Goal: Transaction & Acquisition: Obtain resource

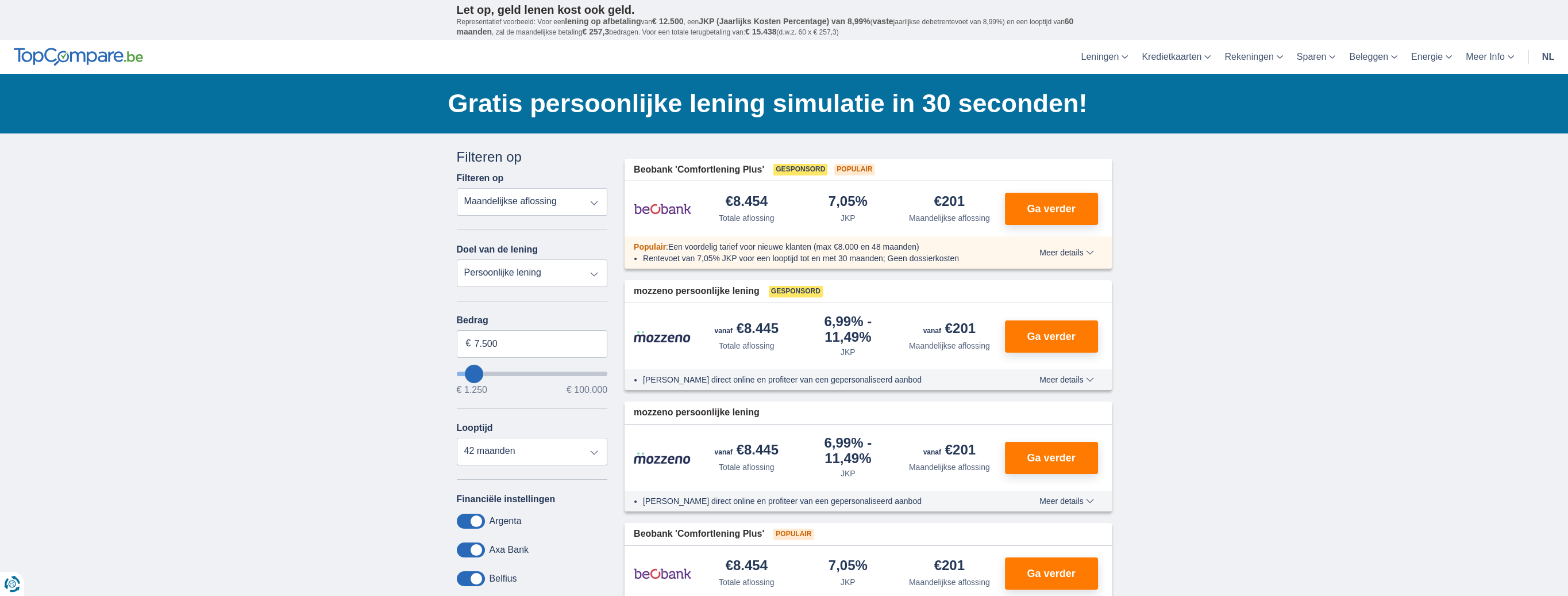
type input "3.500"
type input "3250"
select select "30"
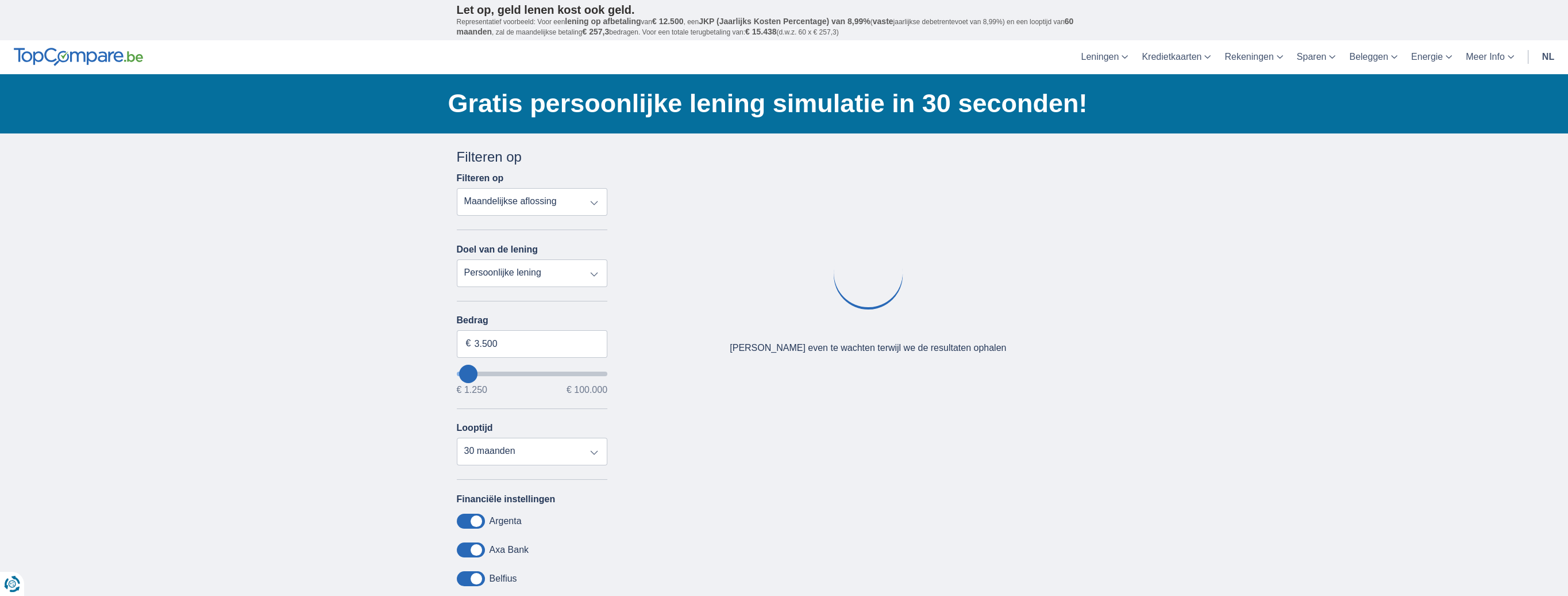
click at [431, 342] on div "× widget.non-eligible-application.title widget.non-eligible-application.text no…" at bounding box center [784, 427] width 1568 height 588
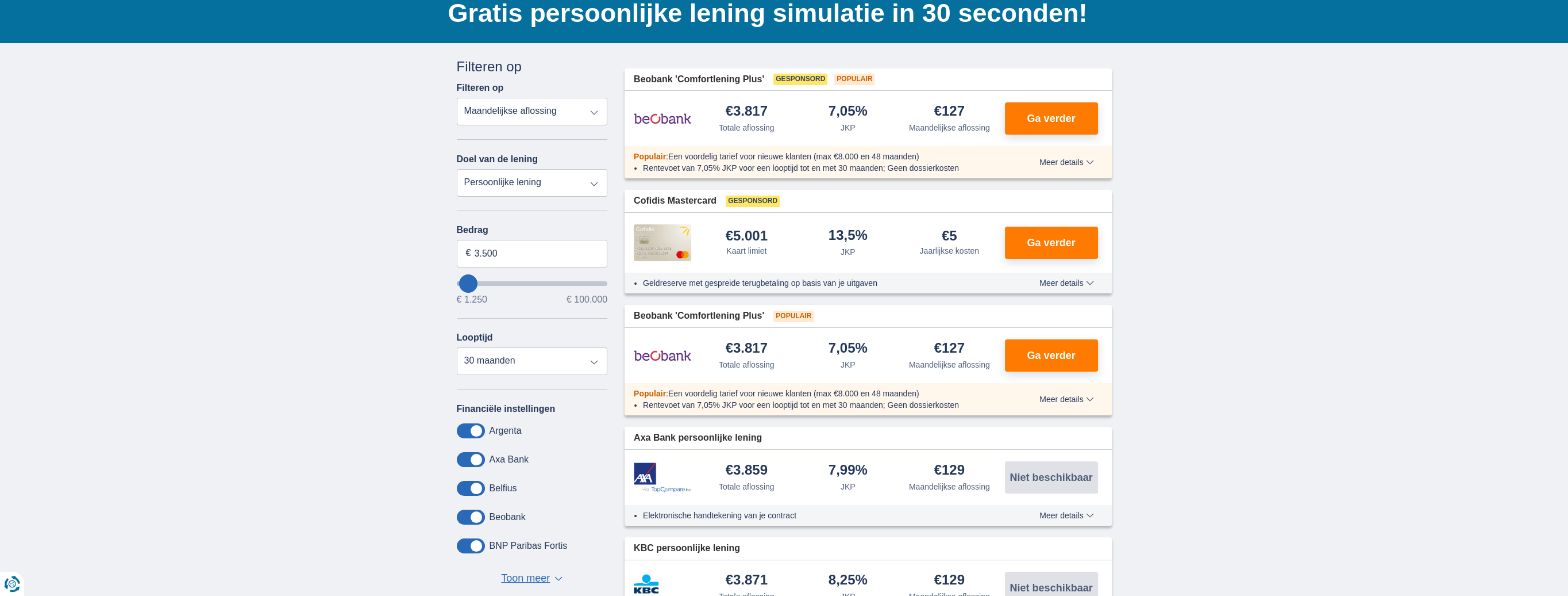
scroll to position [57, 0]
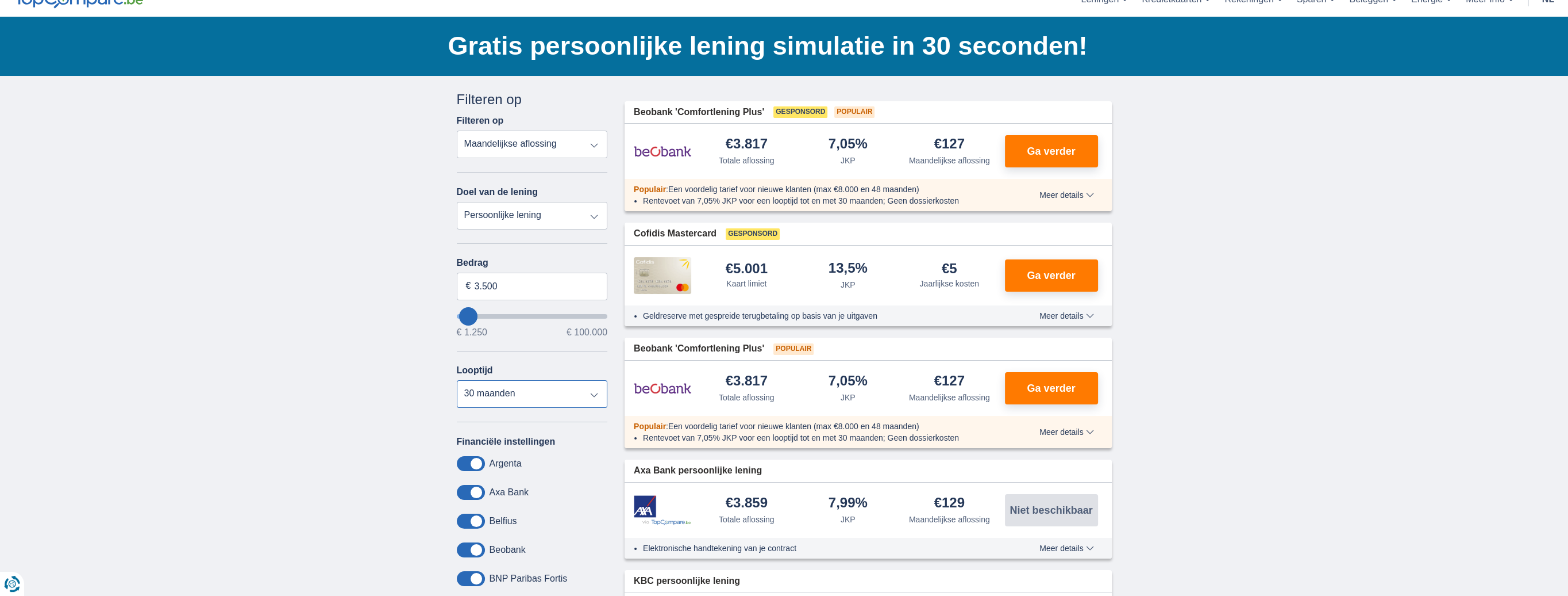
click at [527, 388] on select "12 maanden 18 maanden 24 maanden 30 maanden" at bounding box center [533, 393] width 151 height 28
click at [525, 394] on select "12 maanden 18 maanden 24 maanden 30 maanden" at bounding box center [533, 393] width 151 height 28
drag, startPoint x: 501, startPoint y: 281, endPoint x: 488, endPoint y: 281, distance: 13.0
click at [488, 281] on input "3.500" at bounding box center [533, 286] width 151 height 28
type input "3250"
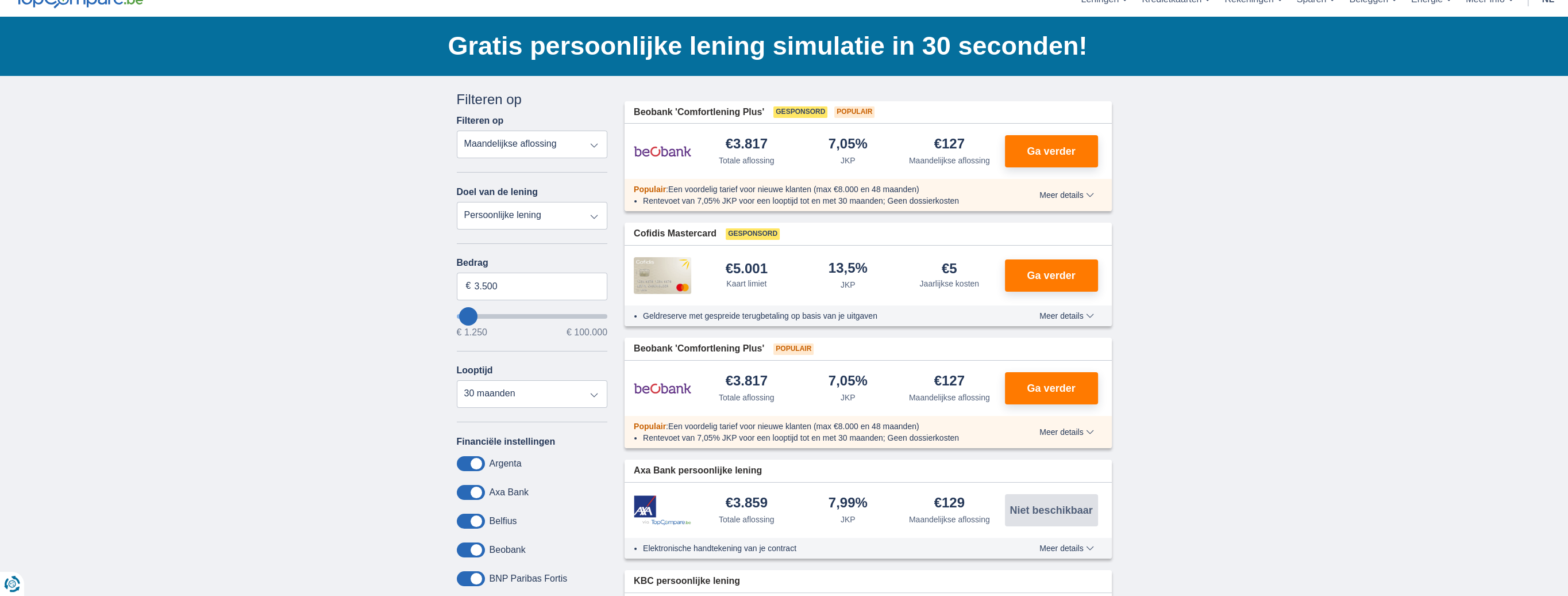
click at [541, 206] on select "Persoonlijke lening Auto Moto / fiets Mobilhome / caravan Renovatie Energie Sch…" at bounding box center [533, 215] width 151 height 28
select select "overdrafts"
click at [457, 202] on select "Persoonlijke lening Auto Moto / fiets Mobilhome / caravan Renovatie Energie Sch…" at bounding box center [533, 215] width 151 height 28
type input "2.000"
type input "2500"
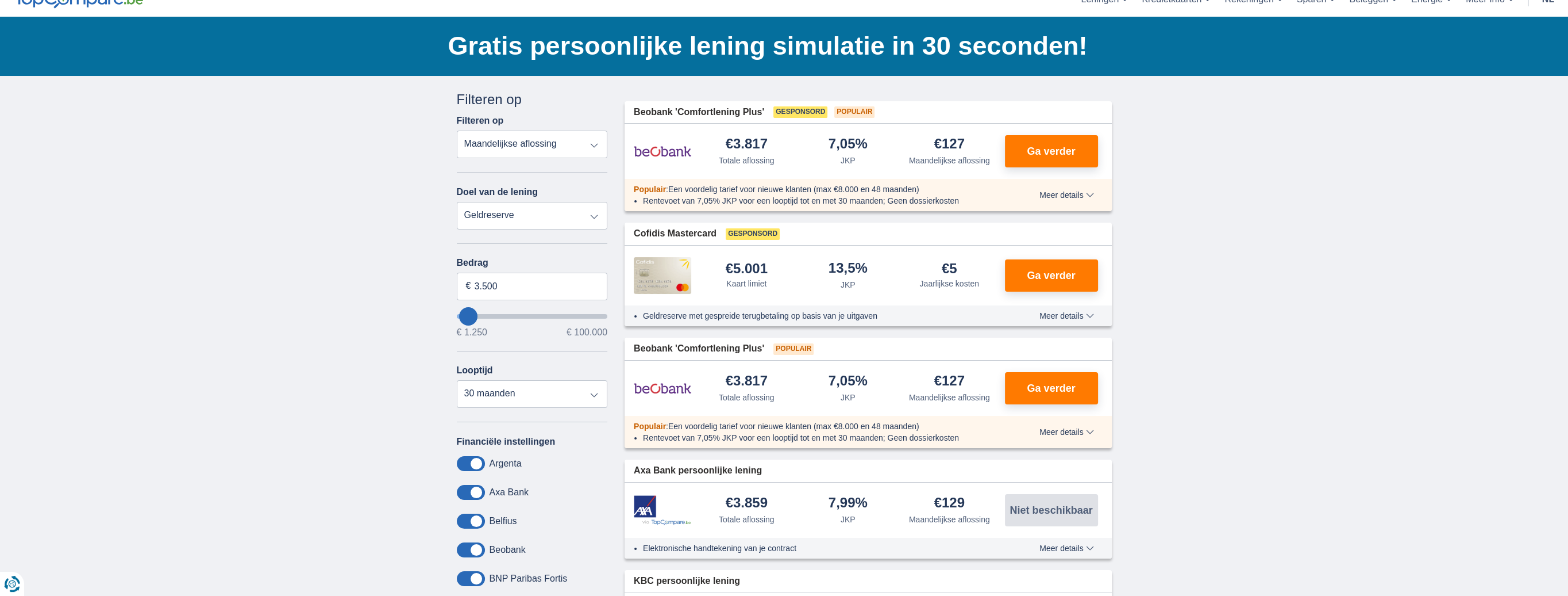
select select "24"
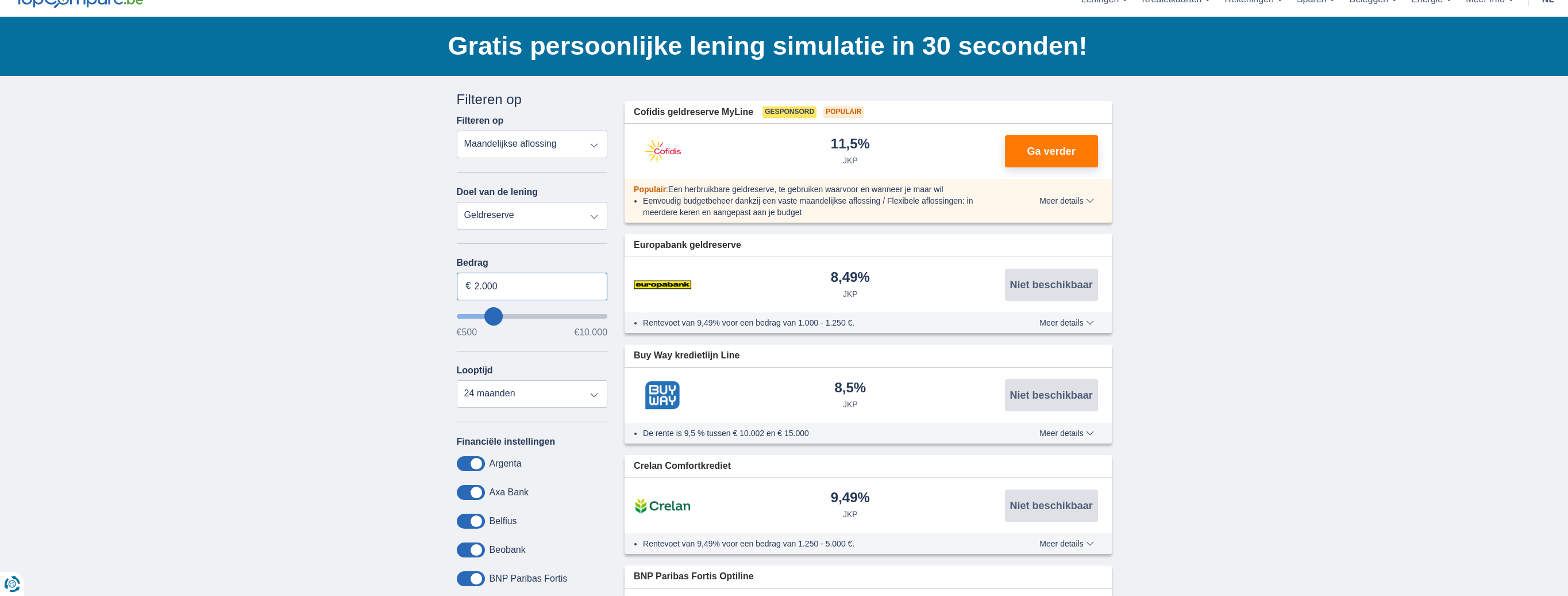
drag, startPoint x: 501, startPoint y: 284, endPoint x: 475, endPoint y: 283, distance: 26.0
click at [475, 283] on input "2.000" at bounding box center [533, 286] width 151 height 28
type input "3.000"
type input "3500"
select select "30"
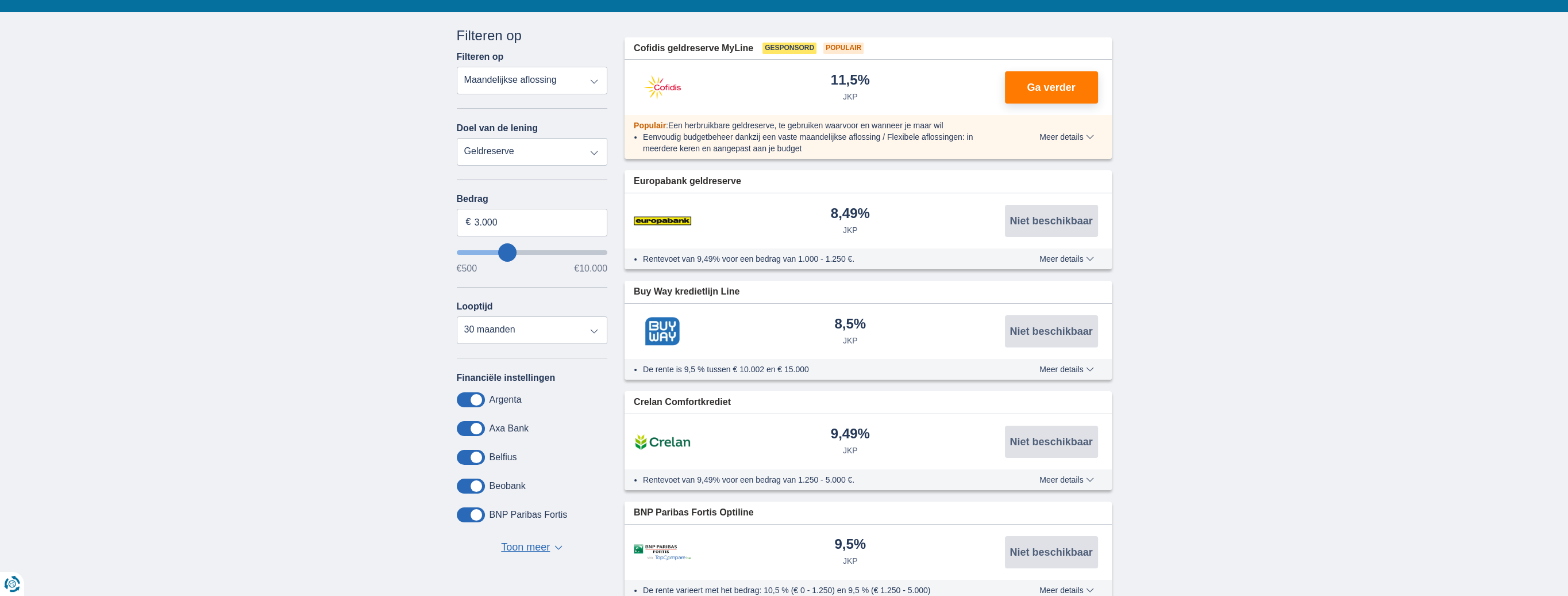
scroll to position [115, 0]
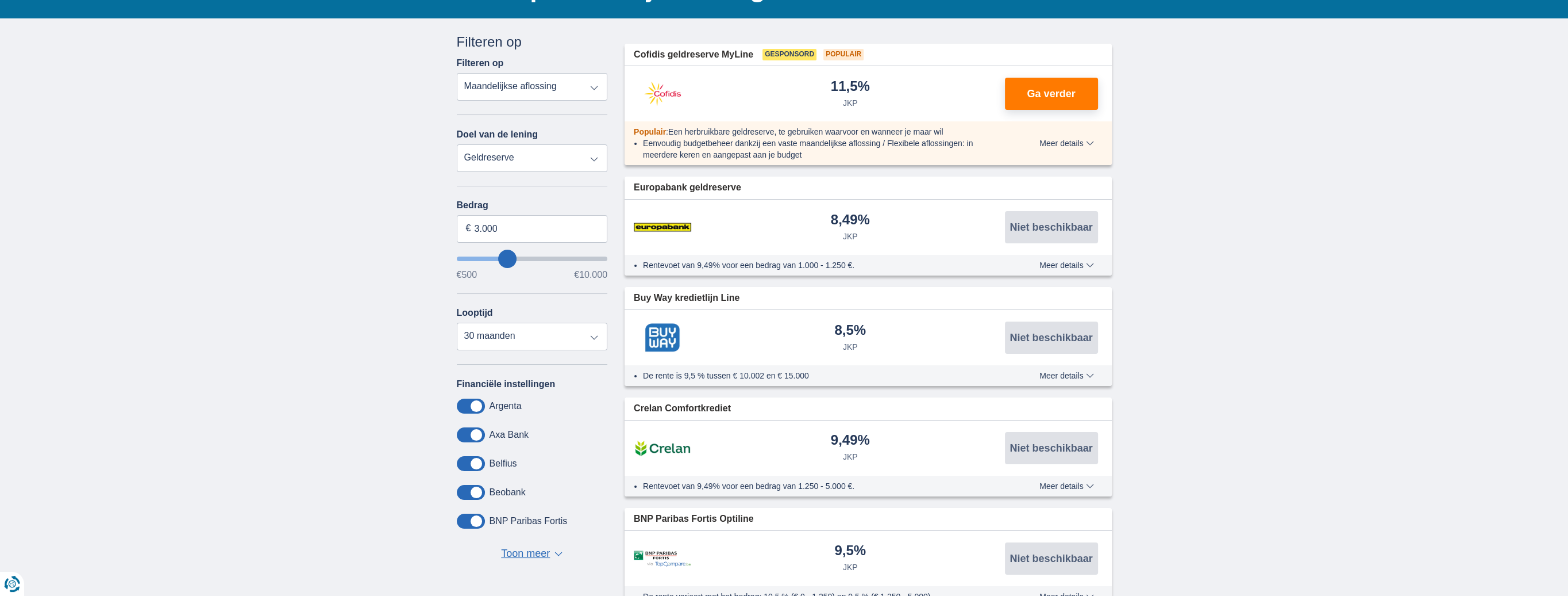
click at [505, 153] on select "Persoonlijke lening Auto Moto / fiets Mobilhome / caravan Renovatie Energie Sch…" at bounding box center [533, 158] width 151 height 28
click at [532, 81] on select "Totale aflossing JKP Maandelijkse aflossing" at bounding box center [533, 86] width 151 height 28
click at [457, 73] on select "Totale aflossing JKP Maandelijkse aflossing" at bounding box center [533, 86] width 151 height 28
click at [522, 89] on select "Totale aflossing JKP Maandelijkse aflossing" at bounding box center [533, 86] width 151 height 28
select select "mrp+"
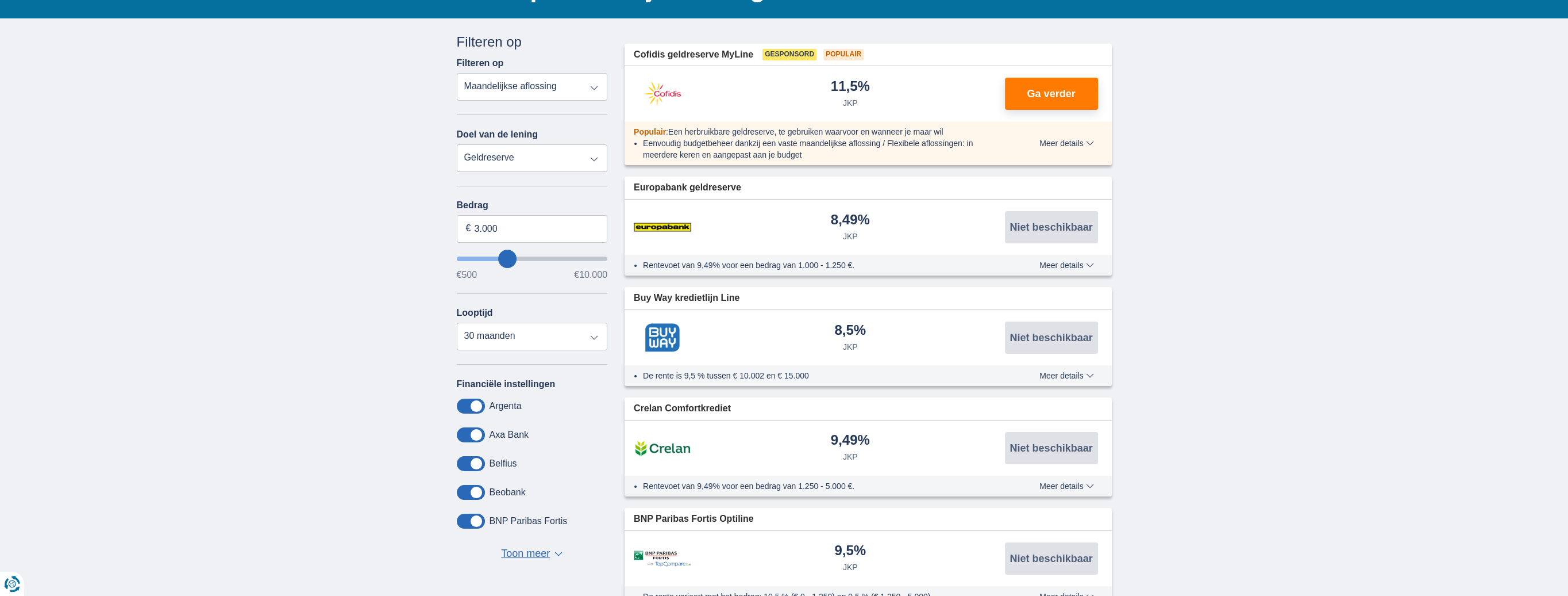
click at [457, 73] on select "Totale aflossing JKP Maandelijkse aflossing" at bounding box center [533, 86] width 151 height 28
drag, startPoint x: 512, startPoint y: 226, endPoint x: 459, endPoint y: 226, distance: 53.0
click at [459, 226] on input "3.000" at bounding box center [533, 229] width 151 height 28
type input "3500"
click at [522, 153] on select "Persoonlijke lening Auto Moto / fiets Mobilhome / caravan Renovatie Energie Sch…" at bounding box center [533, 158] width 151 height 28
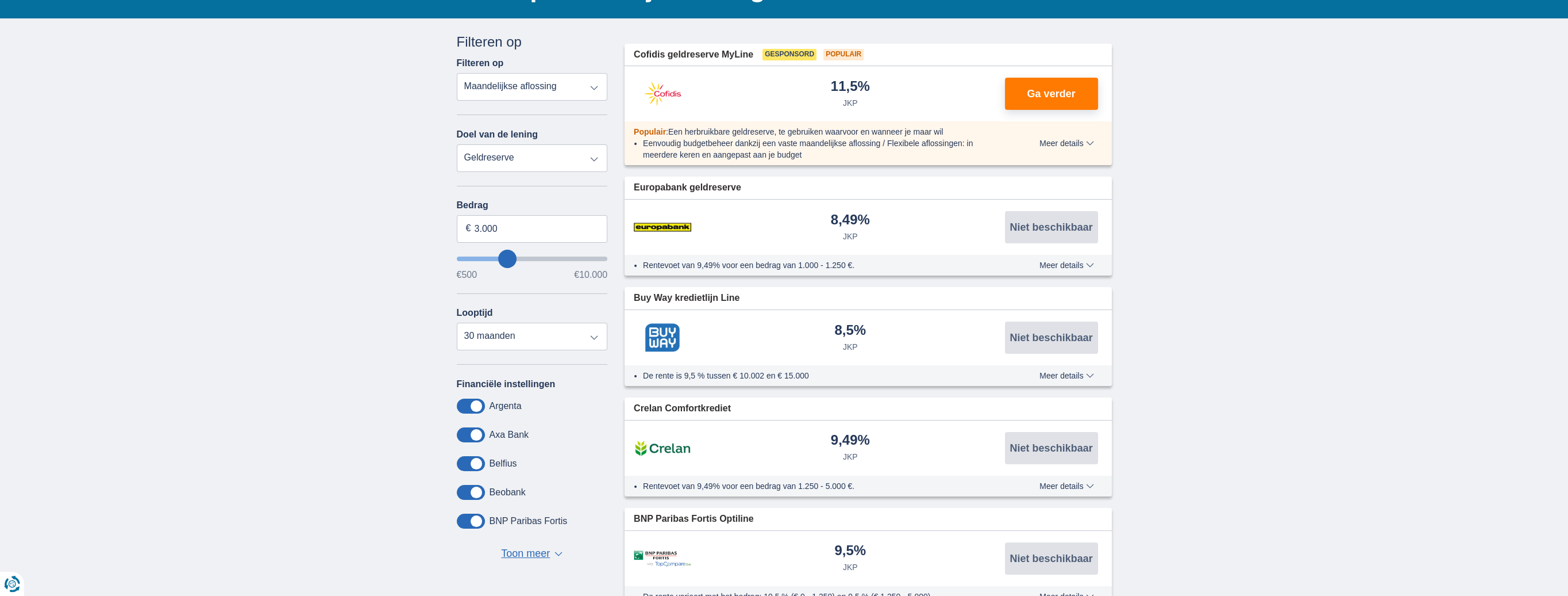
select select "furniture"
click at [457, 144] on select "Persoonlijke lening Auto Moto / fiets Mobilhome / caravan Renovatie Energie Sch…" at bounding box center [533, 158] width 151 height 28
type input "7.500"
type input "7250"
select select "42"
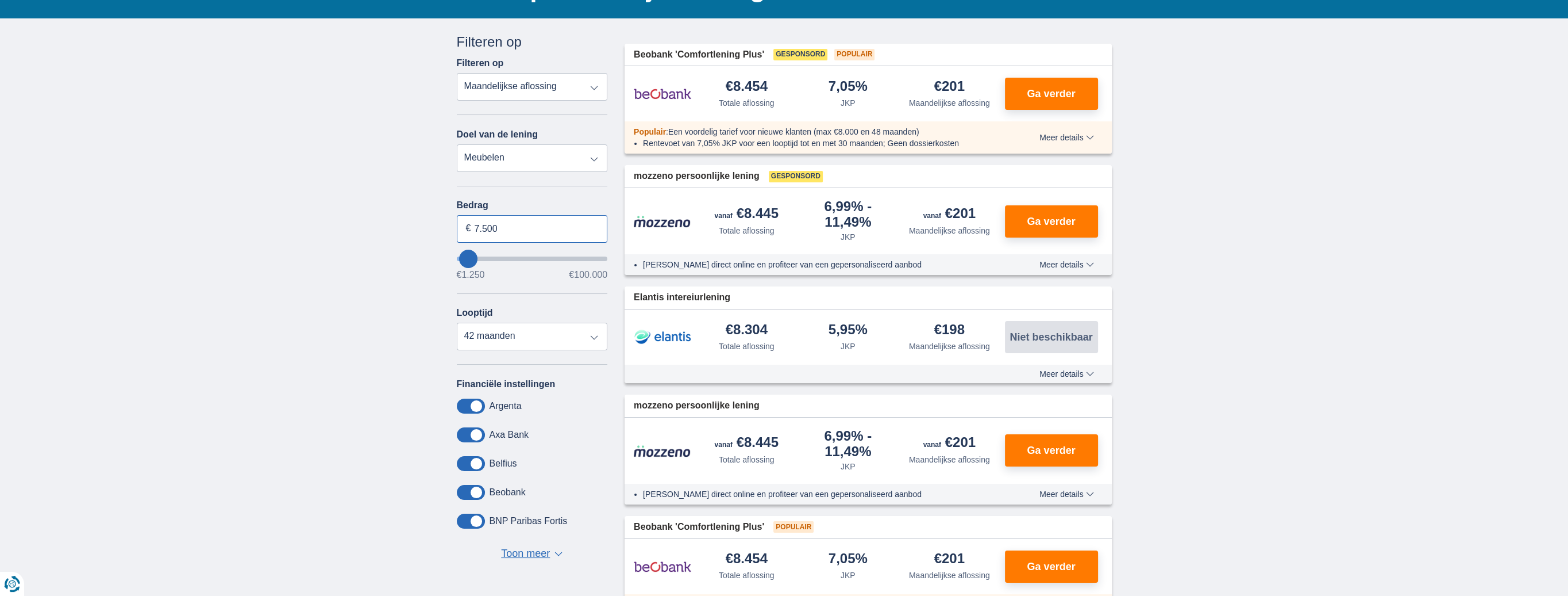
drag, startPoint x: 501, startPoint y: 227, endPoint x: 433, endPoint y: 232, distance: 68.2
type input "3.500"
type input "3250"
select select "30"
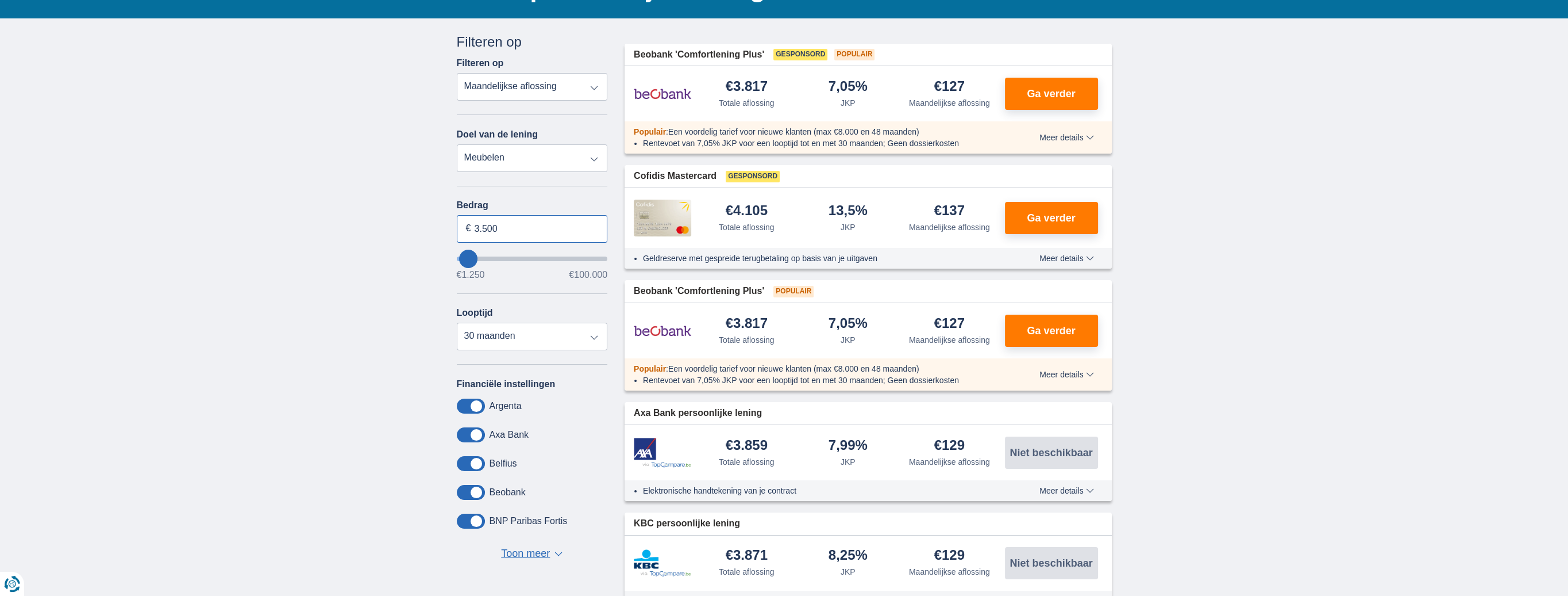
drag, startPoint x: 508, startPoint y: 225, endPoint x: 451, endPoint y: 232, distance: 57.4
click at [451, 232] on div "Annuleren Filters Filteren op Filteren op Totale aflossing JKP Maandelijkse afl…" at bounding box center [533, 306] width 168 height 547
type input "4.000"
type input "4250"
select select "36"
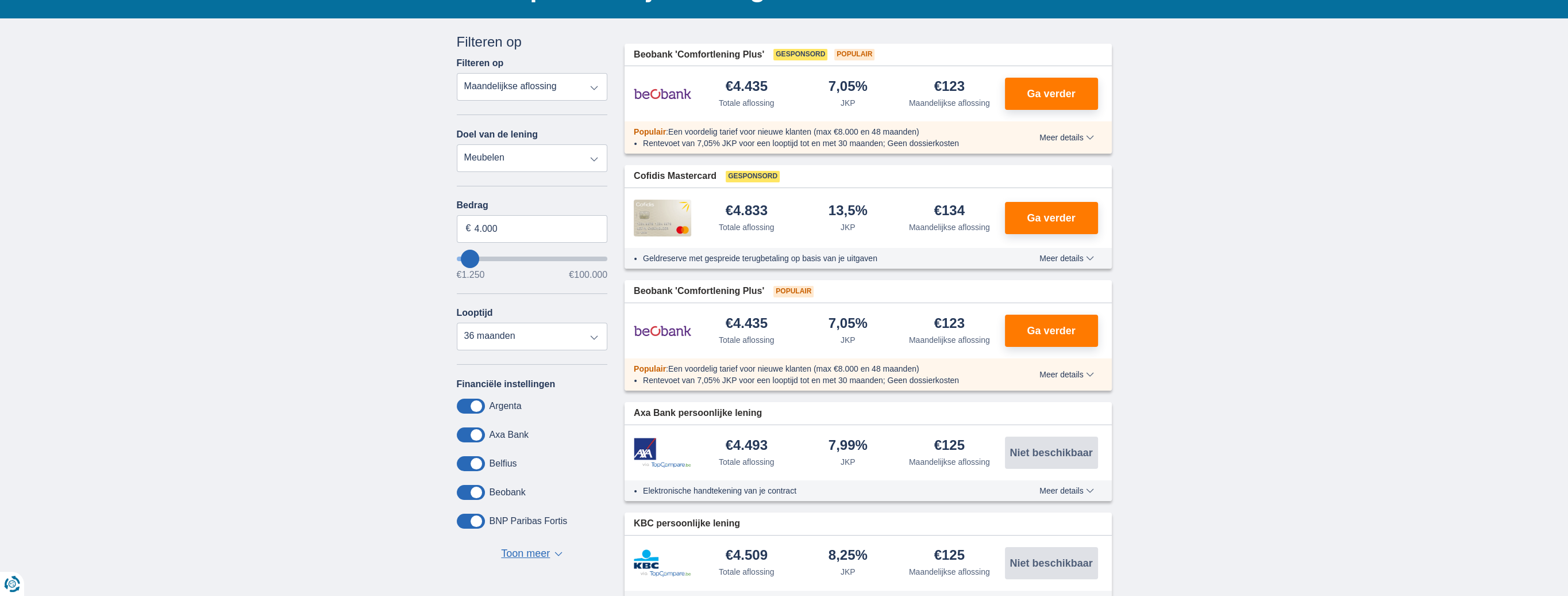
click at [1058, 137] on span "Meer details" at bounding box center [1066, 137] width 54 height 8
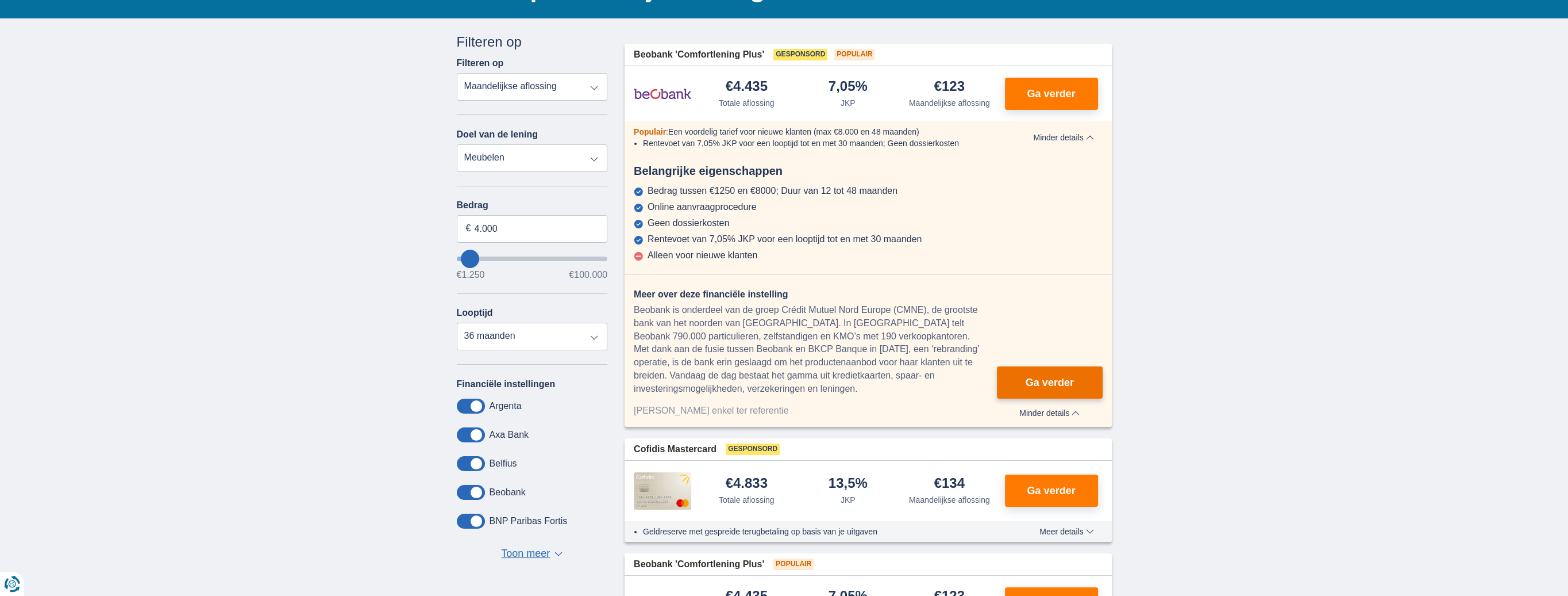
click at [1029, 386] on span "Ga verder" at bounding box center [1050, 382] width 48 height 11
